Goal: Manage account settings

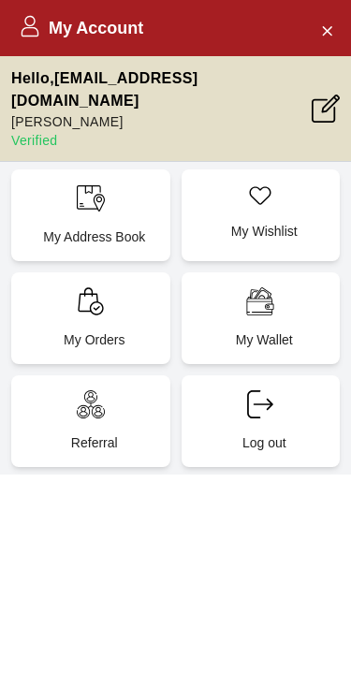
click at [95, 321] on div "My Orders" at bounding box center [90, 318] width 159 height 92
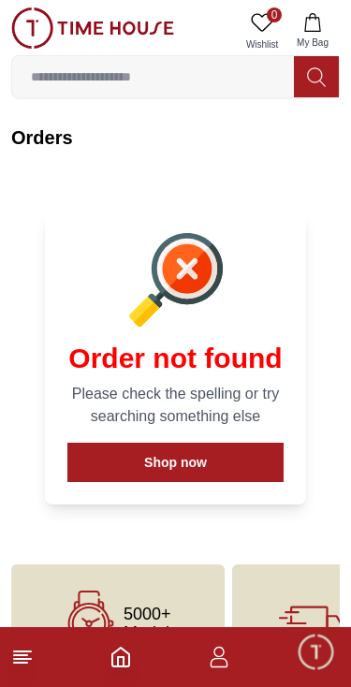
click at [210, 666] on icon "button" at bounding box center [219, 656] width 22 height 22
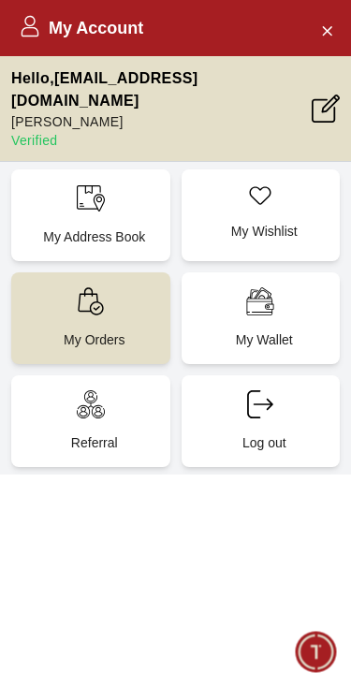
click at [84, 304] on icon at bounding box center [91, 301] width 28 height 28
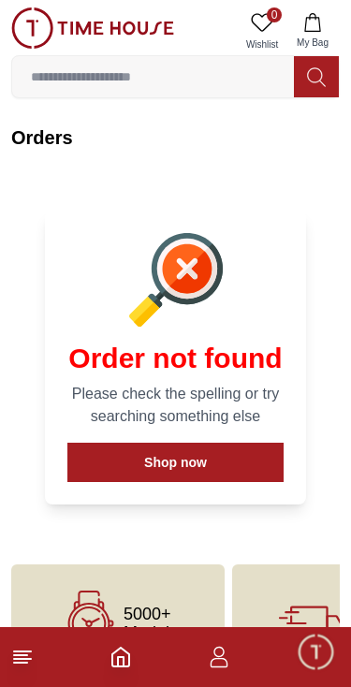
click at [222, 651] on icon "button" at bounding box center [219, 656] width 22 height 22
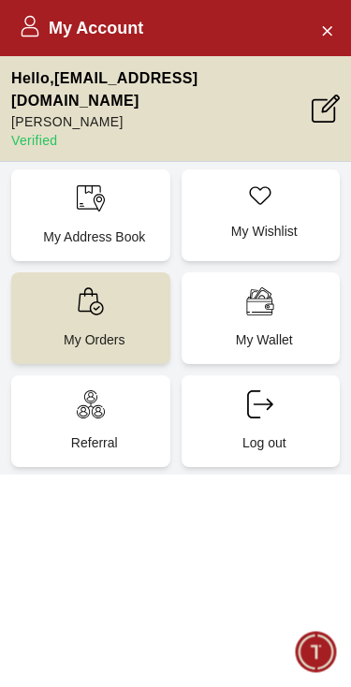
click at [221, 650] on div "My Account Hello , [EMAIL_ADDRESS][DOMAIN_NAME] [PERSON_NAME] Verified My Addre…" at bounding box center [175, 343] width 351 height 687
click at [322, 109] on icon at bounding box center [325, 108] width 28 height 28
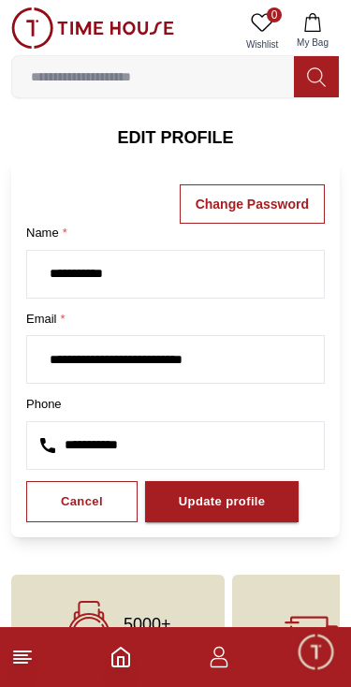
click at [225, 513] on div "Update profile" at bounding box center [222, 502] width 87 height 22
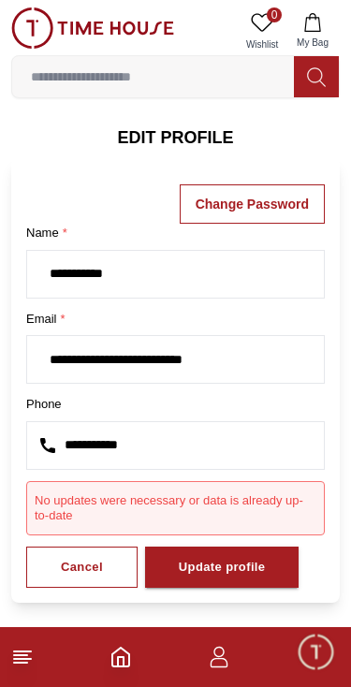
click at [214, 651] on icon "button" at bounding box center [218, 651] width 10 height 10
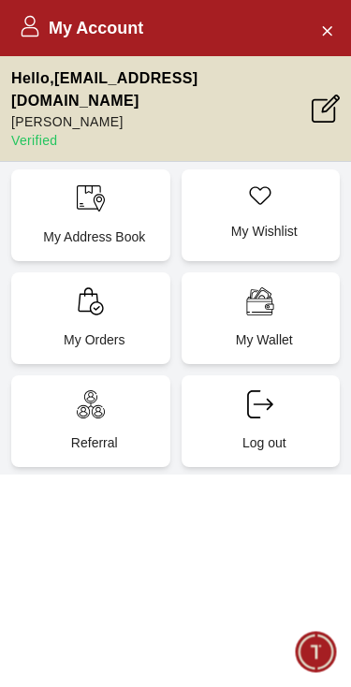
click at [89, 307] on icon at bounding box center [91, 301] width 28 height 28
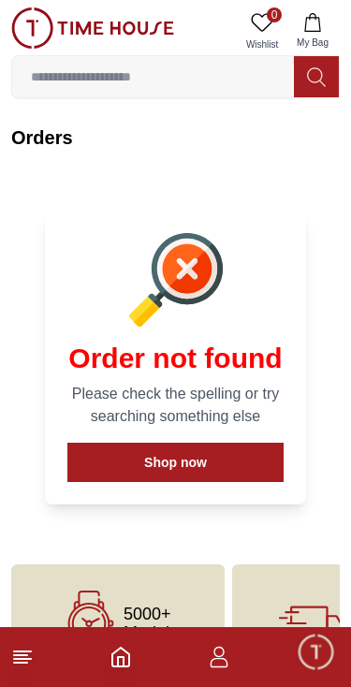
click at [188, 463] on button "Shop now" at bounding box center [175, 461] width 216 height 39
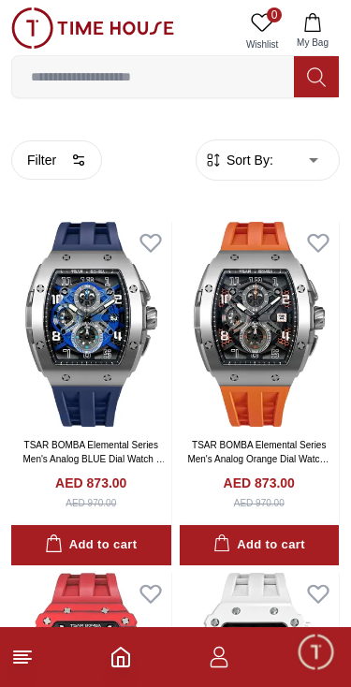
click at [23, 664] on icon at bounding box center [22, 656] width 22 height 22
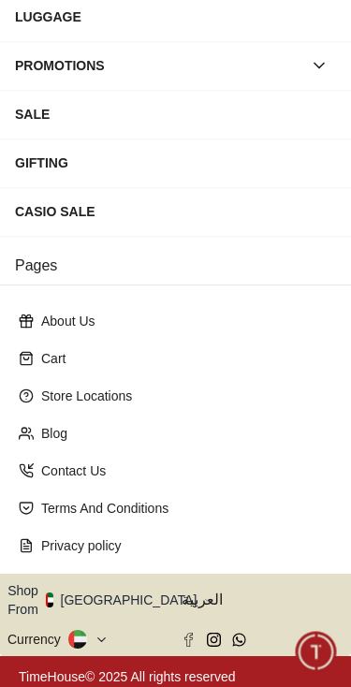
scroll to position [317, 0]
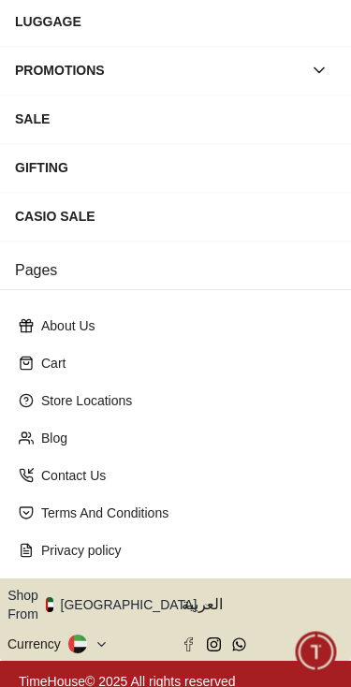
click at [134, 599] on button "Shop From [GEOGRAPHIC_DATA]" at bounding box center [108, 604] width 203 height 37
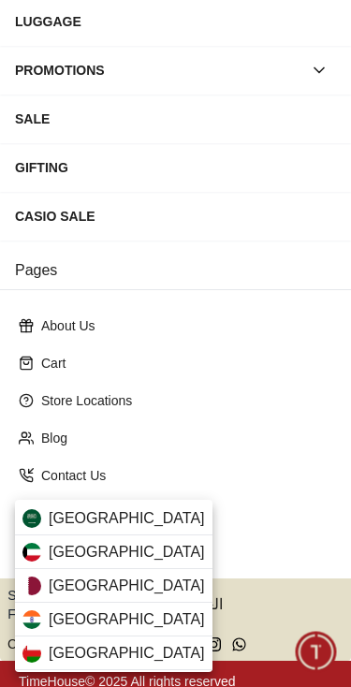
click at [133, 548] on div "[GEOGRAPHIC_DATA]" at bounding box center [113, 552] width 197 height 34
